Goal: Task Accomplishment & Management: Complete application form

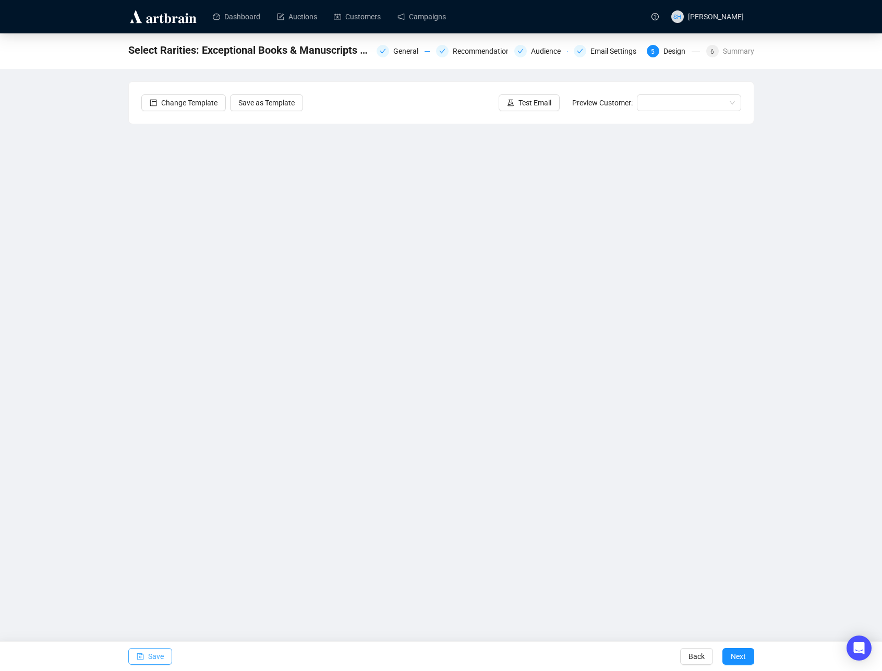
click at [143, 655] on button "Save" at bounding box center [150, 656] width 44 height 17
click at [608, 54] on div "Email Settings" at bounding box center [616, 51] width 52 height 13
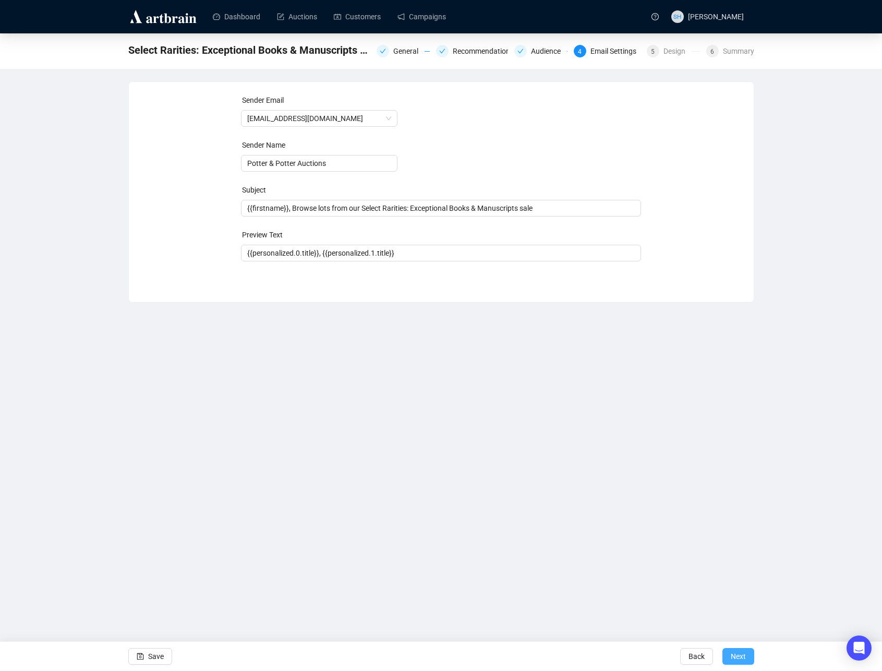
click at [738, 653] on span "Next" at bounding box center [738, 655] width 15 height 29
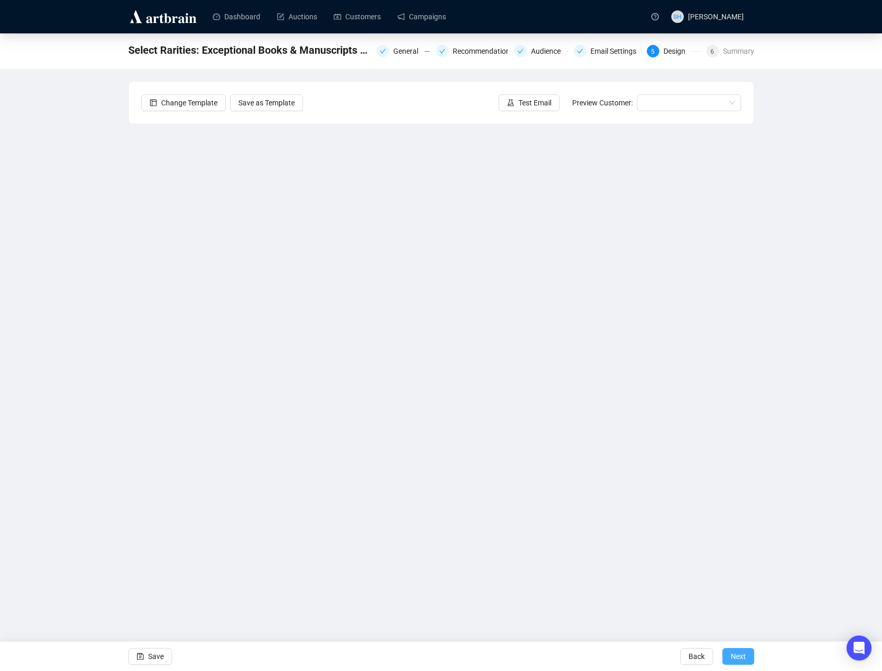
click at [737, 654] on span "Next" at bounding box center [738, 655] width 15 height 29
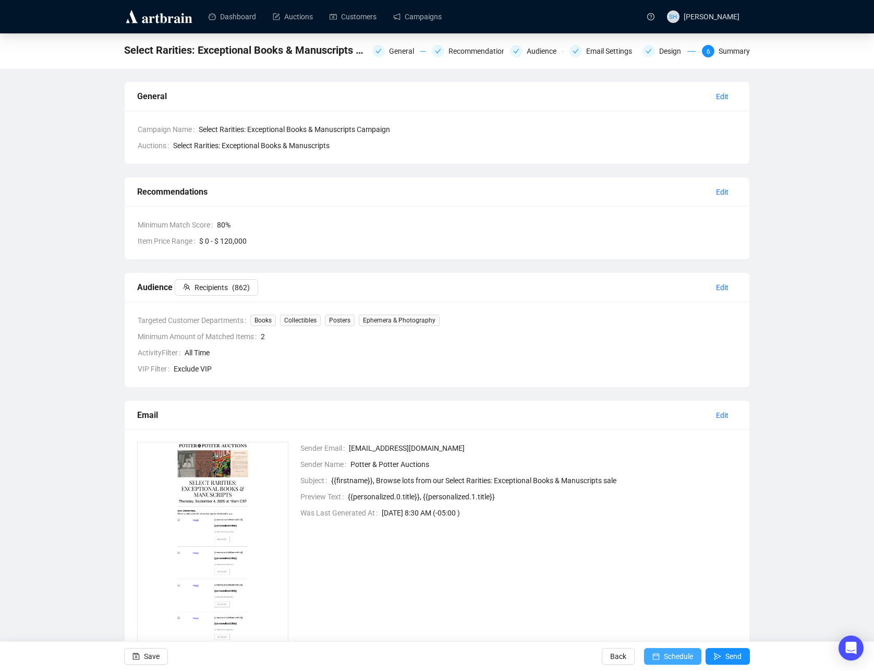
click at [671, 655] on span "Schedule" at bounding box center [678, 655] width 29 height 29
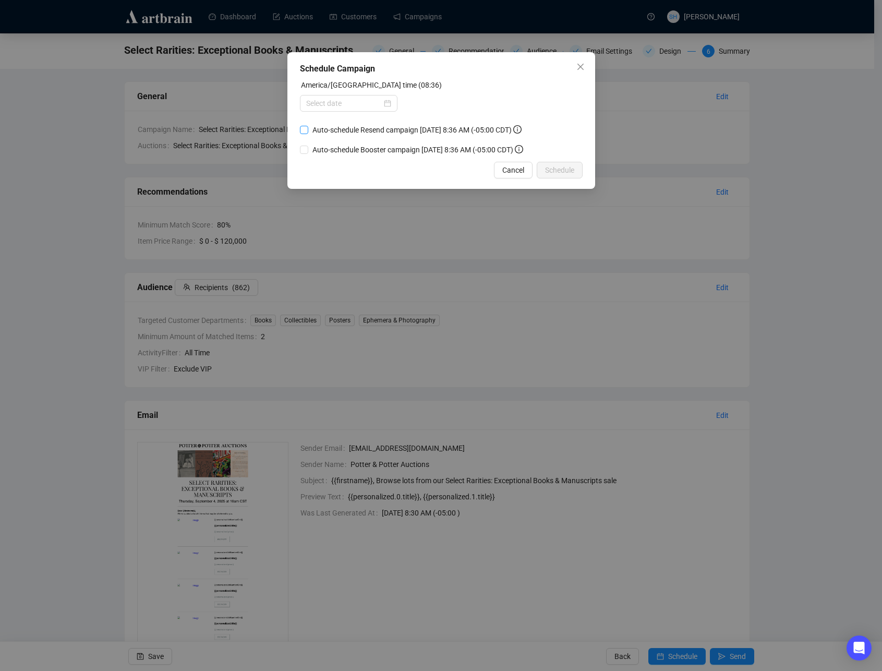
click at [303, 129] on input "Auto-schedule Resend campaign [DATE] 8:36 AM (-05:00 CDT)" at bounding box center [304, 130] width 8 height 8
checkbox input "true"
click at [305, 154] on input "Auto-schedule Booster campaign [DATE] 8:36 AM (-05:00 CDT)" at bounding box center [304, 149] width 8 height 8
checkbox input "true"
click at [318, 103] on input at bounding box center [344, 103] width 76 height 11
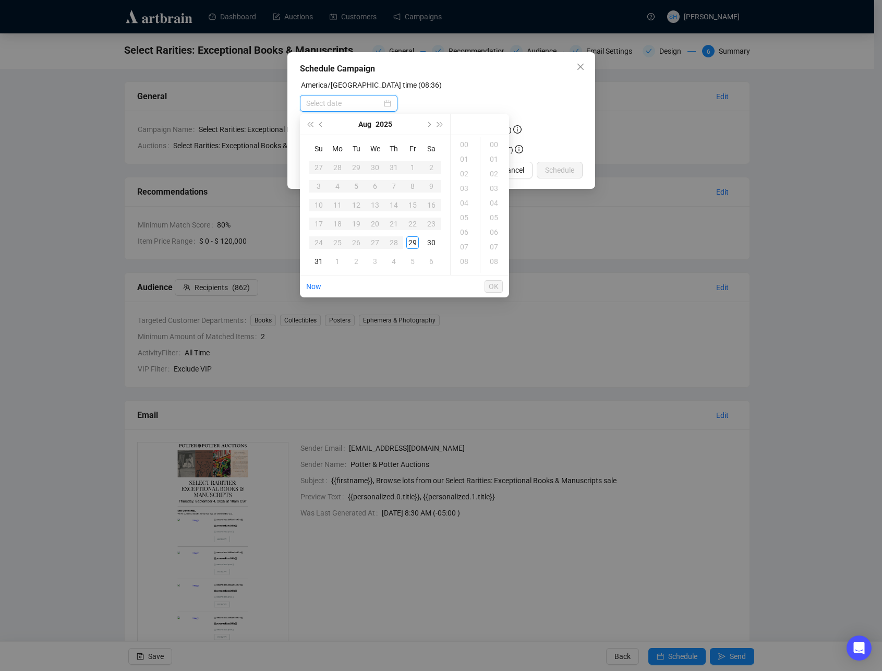
type input "[DATE] 00:00"
click at [411, 241] on div "29" at bounding box center [412, 242] width 13 height 13
click at [465, 161] on div "10" at bounding box center [465, 159] width 25 height 15
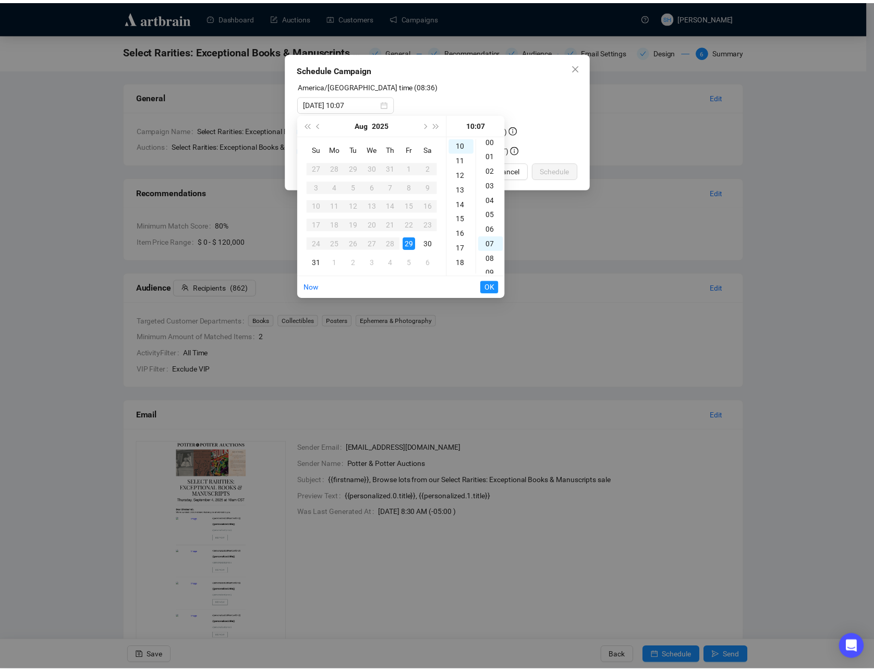
scroll to position [0, 0]
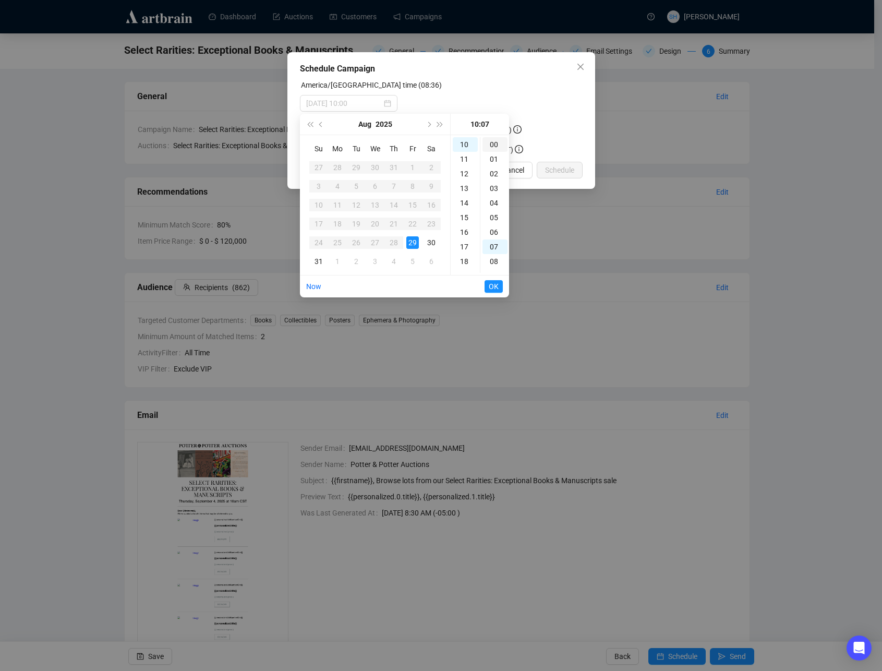
click at [495, 144] on div "00" at bounding box center [494, 144] width 25 height 15
type input "[DATE] 10:00"
click at [491, 286] on span "OK" at bounding box center [494, 286] width 10 height 20
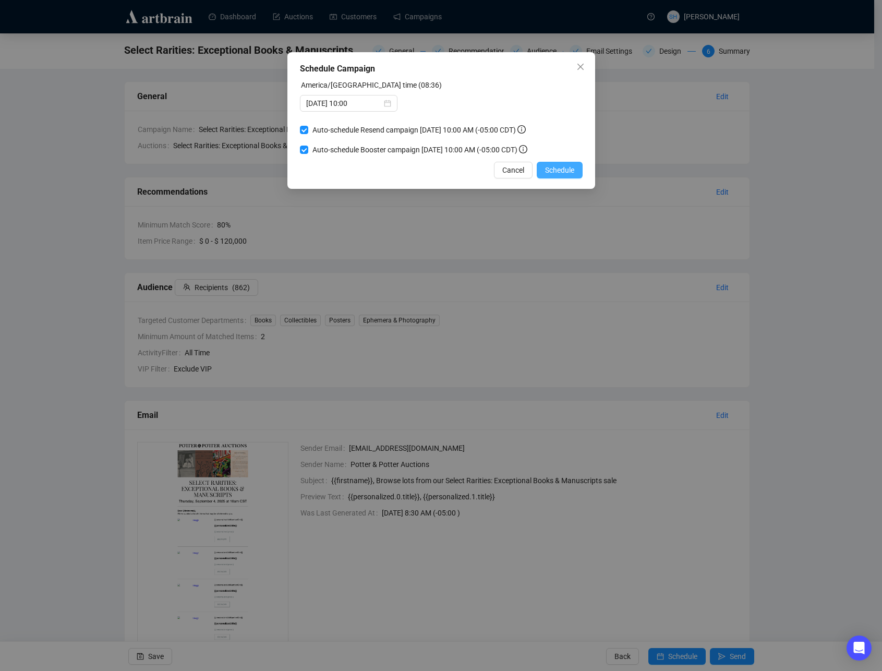
click at [556, 176] on span "Schedule" at bounding box center [559, 169] width 29 height 11
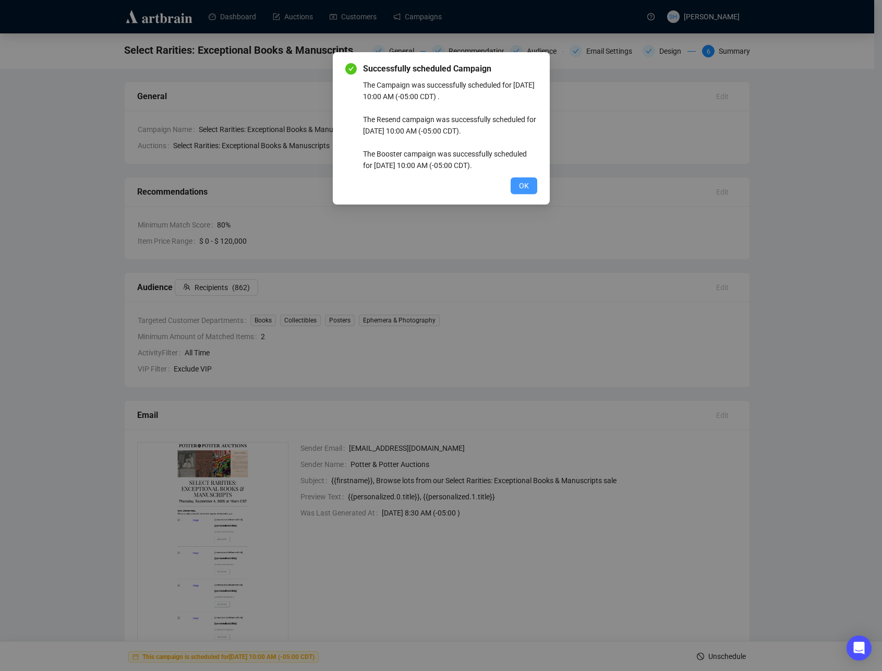
click at [525, 186] on span "OK" at bounding box center [524, 185] width 10 height 11
